Goal: Contribute content: Contribute content

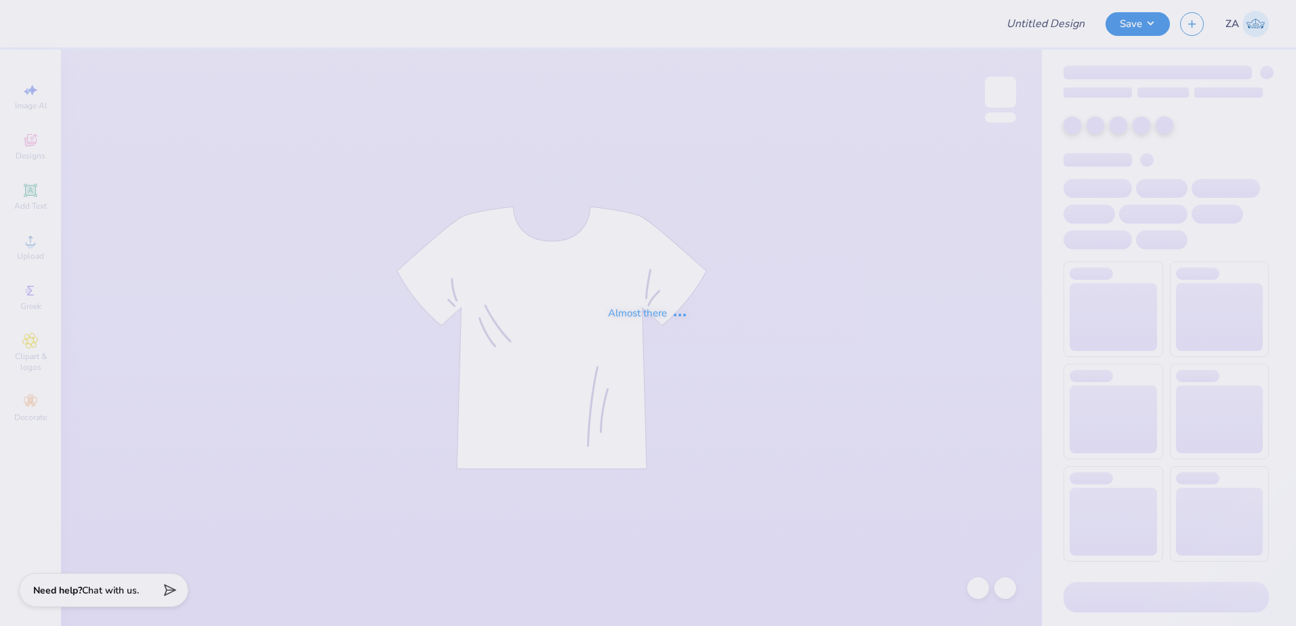
type input "Beta Porsche"
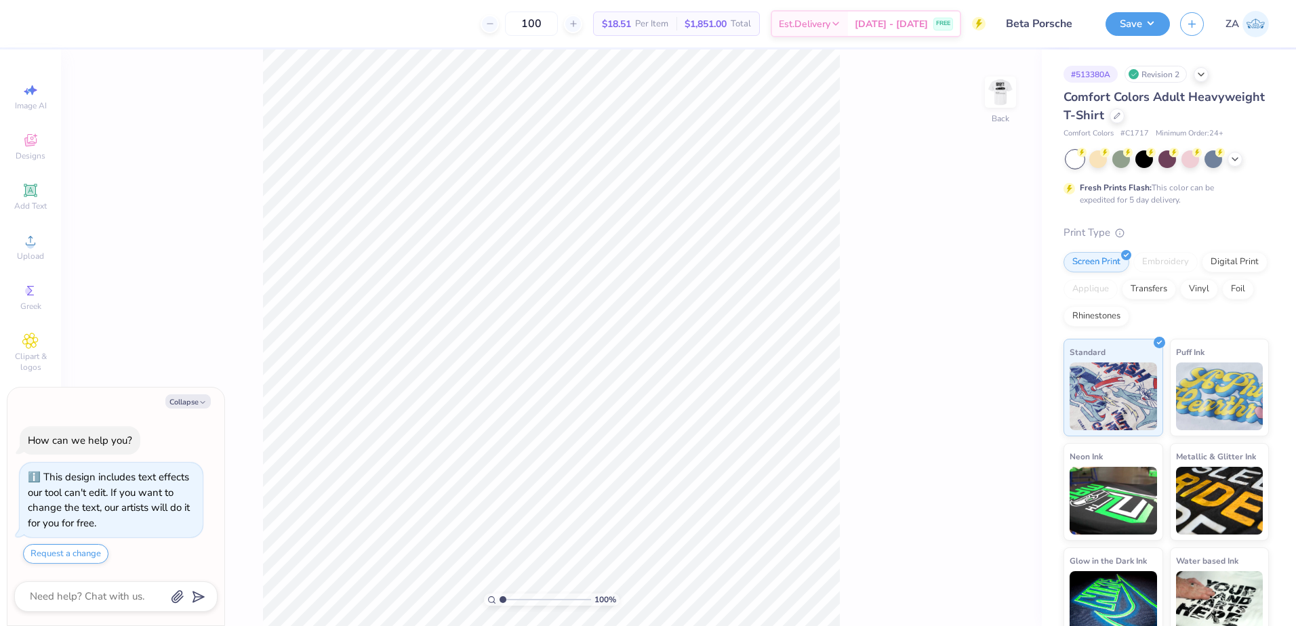
click at [984, 86] on div "100 % Back" at bounding box center [551, 337] width 980 height 577
click at [989, 88] on img at bounding box center [1000, 92] width 54 height 54
type textarea "x"
type input "1.78"
click at [510, 599] on input "range" at bounding box center [544, 600] width 91 height 12
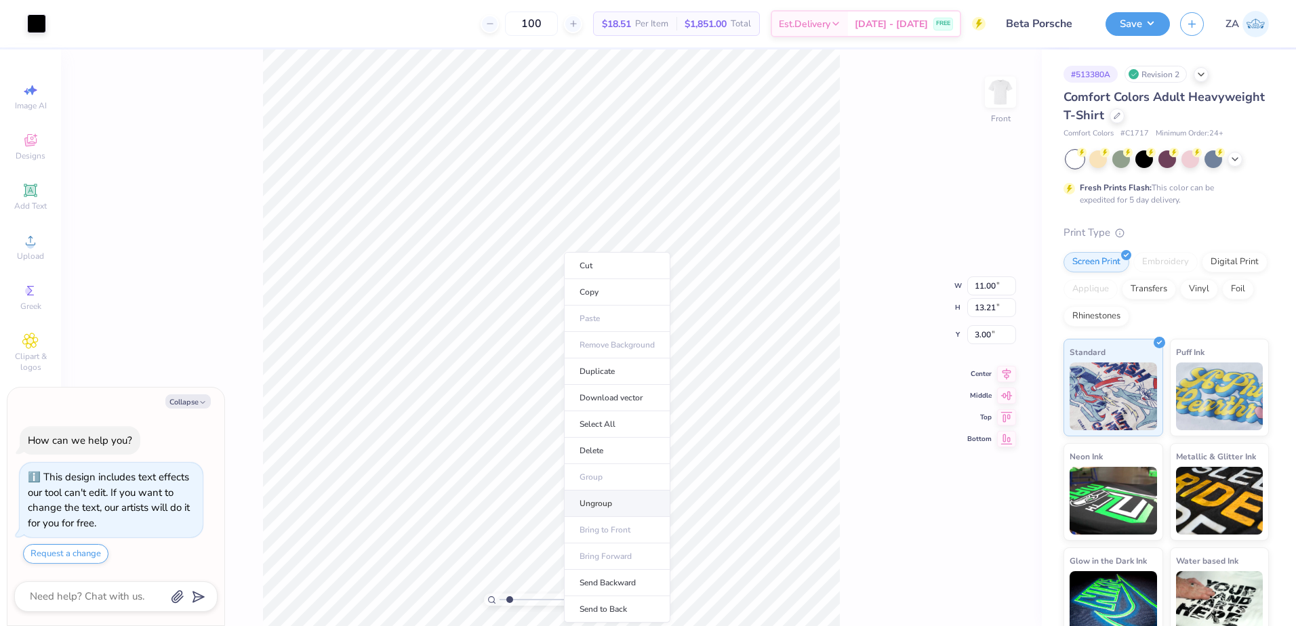
click at [596, 503] on li "Ungroup" at bounding box center [617, 504] width 106 height 26
click at [991, 111] on img at bounding box center [1000, 92] width 54 height 54
type textarea "x"
type input "2.39"
click at [995, 104] on img at bounding box center [1000, 92] width 54 height 54
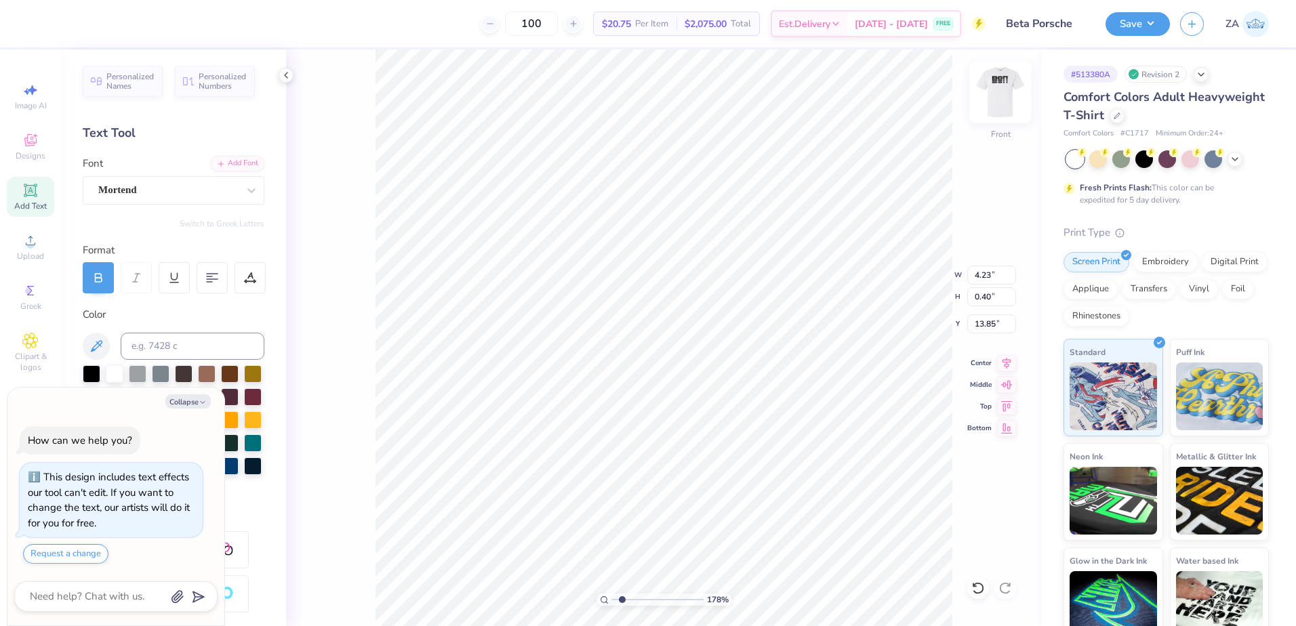
click at [1000, 105] on img at bounding box center [1000, 92] width 54 height 54
click at [999, 94] on img at bounding box center [1000, 92] width 54 height 54
type textarea "x"
drag, startPoint x: 624, startPoint y: 600, endPoint x: 605, endPoint y: 594, distance: 19.7
type input "1"
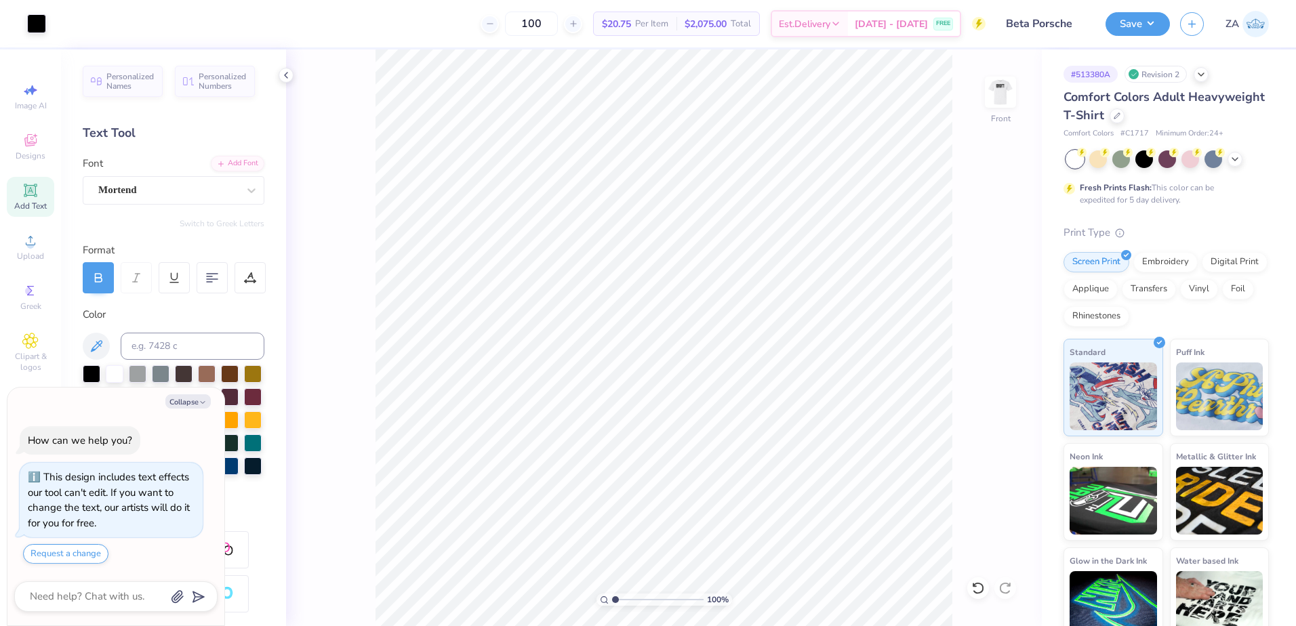
click at [612, 599] on input "range" at bounding box center [657, 600] width 91 height 12
click at [1004, 110] on img at bounding box center [1000, 92] width 54 height 54
click at [1004, 102] on img at bounding box center [1000, 92] width 54 height 54
click at [720, 469] on li "Group" at bounding box center [742, 477] width 106 height 26
click at [997, 94] on img at bounding box center [1000, 92] width 54 height 54
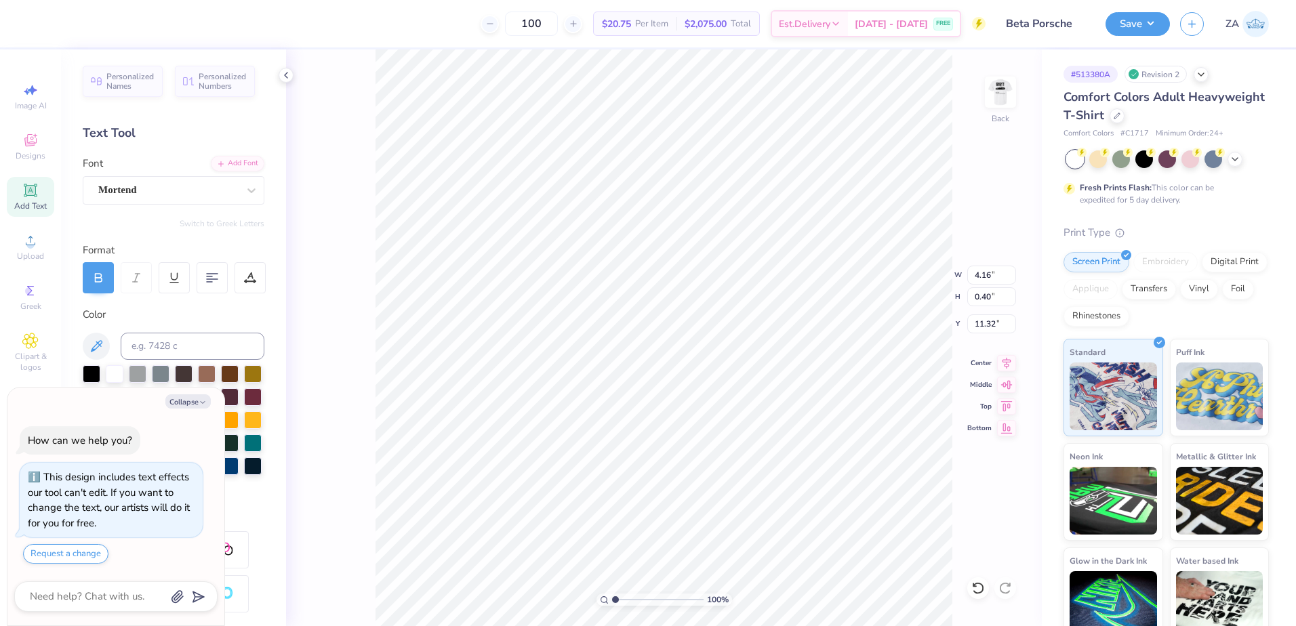
type textarea "x"
type input "5.03"
type textarea "x"
type input "7.44"
type input "0.71"
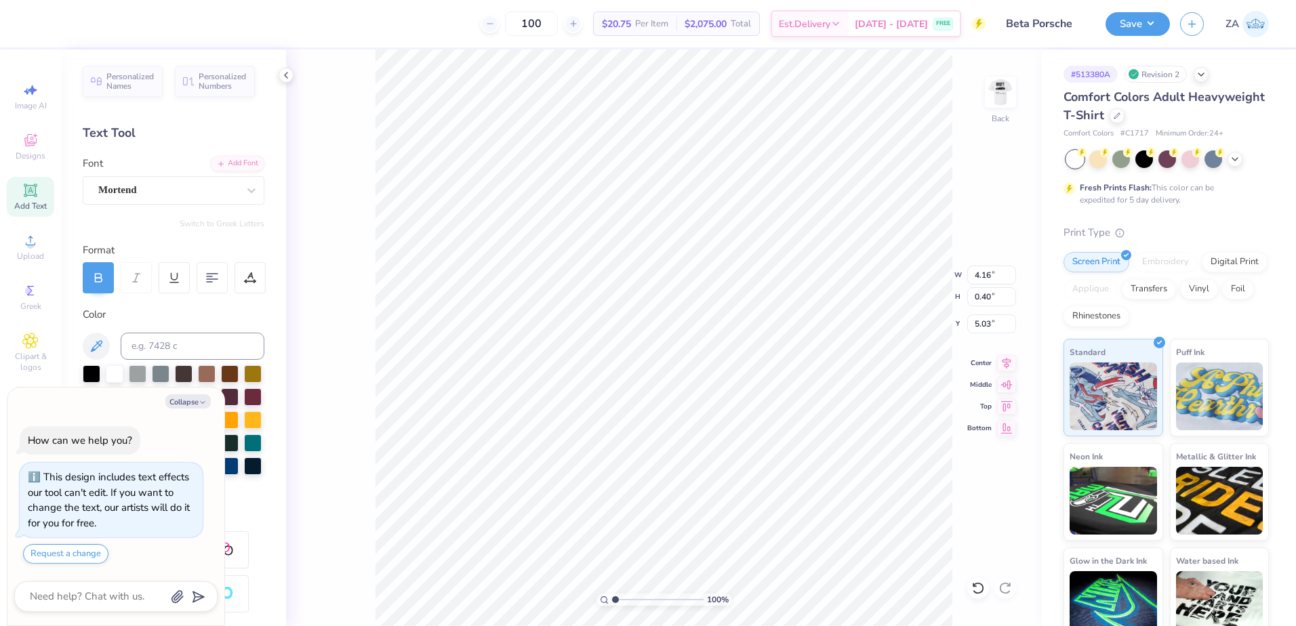
type input "5.06"
type textarea "x"
type input "6.27"
type input "0.60"
type input "5.05"
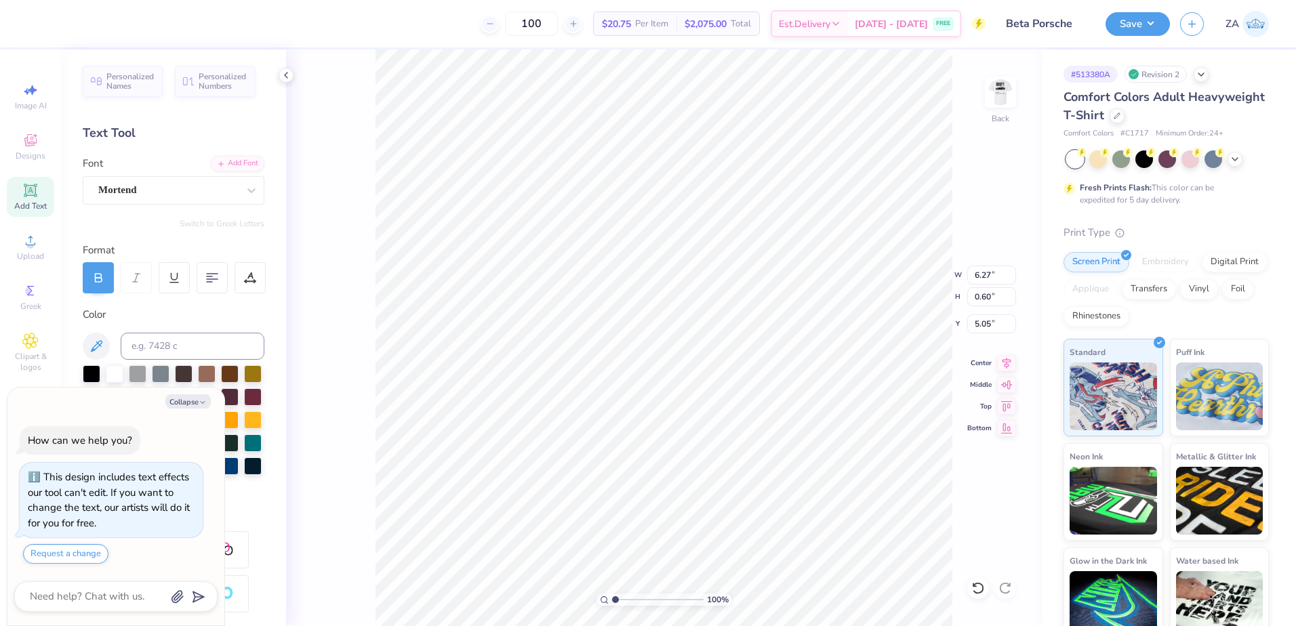
type textarea "x"
type input "5.01"
drag, startPoint x: 1000, startPoint y: 278, endPoint x: 965, endPoint y: 278, distance: 35.2
click at [966, 278] on div "100 % Back W 8.78 8.78 " H 3.22 3.22 " Y 2.39 2.39 " Center Middle Top Bottom" at bounding box center [664, 337] width 756 height 577
click at [751, 419] on li "Group" at bounding box center [753, 424] width 106 height 26
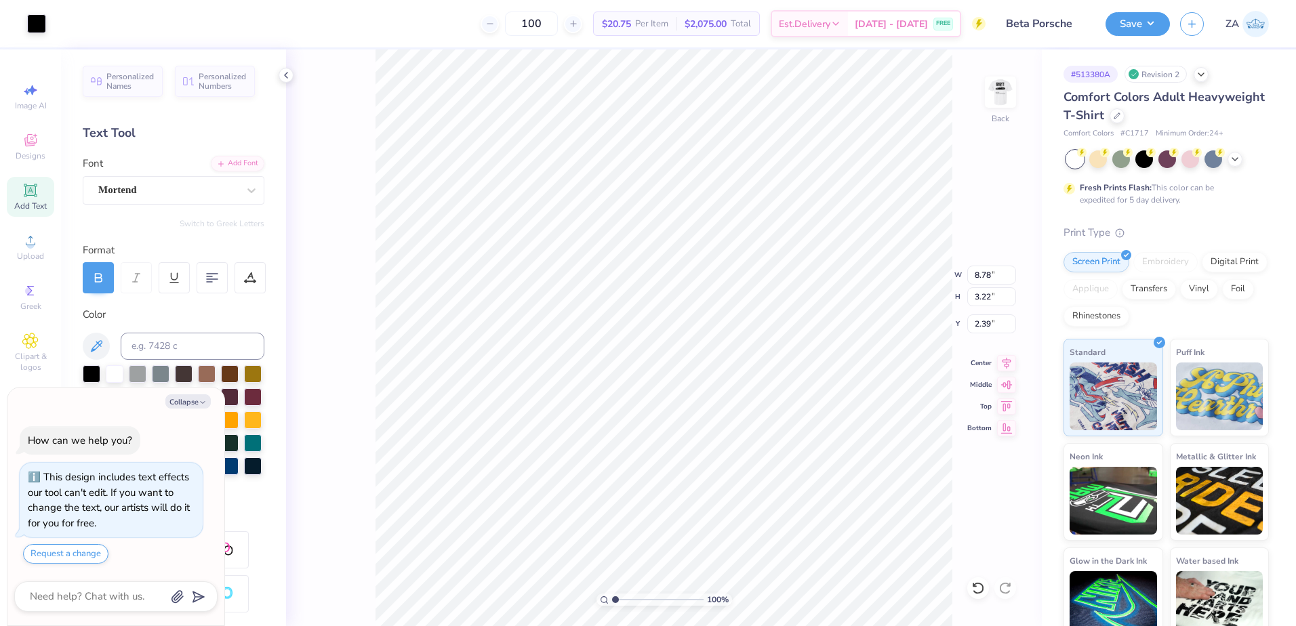
type textarea "x"
drag, startPoint x: 995, startPoint y: 274, endPoint x: 967, endPoint y: 267, distance: 28.6
click at [968, 268] on input "8.78" at bounding box center [991, 275] width 49 height 19
type input "3.50"
type textarea "x"
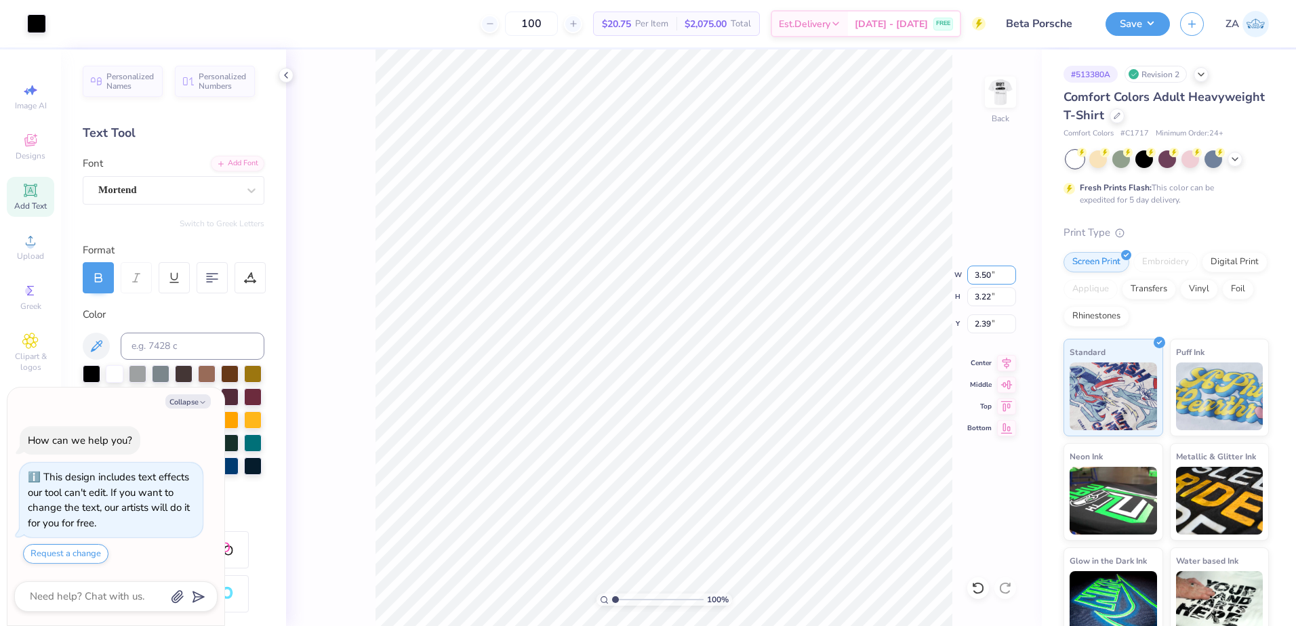
type input "1.28"
type input "3.36"
type textarea "x"
drag, startPoint x: 991, startPoint y: 329, endPoint x: 972, endPoint y: 325, distance: 18.7
click at [972, 325] on input "3.36" at bounding box center [991, 323] width 49 height 19
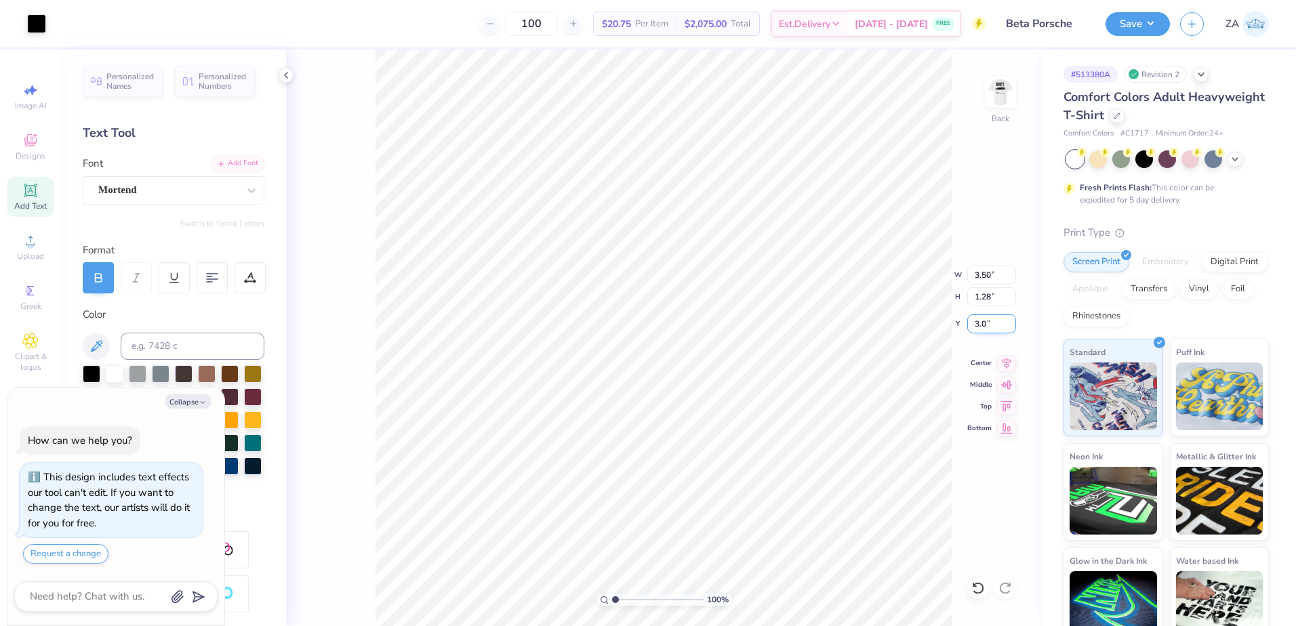
type input "3.0"
type textarea "x"
type input "3.00"
click at [1004, 94] on img at bounding box center [1000, 92] width 54 height 54
click at [1012, 89] on img at bounding box center [1000, 92] width 54 height 54
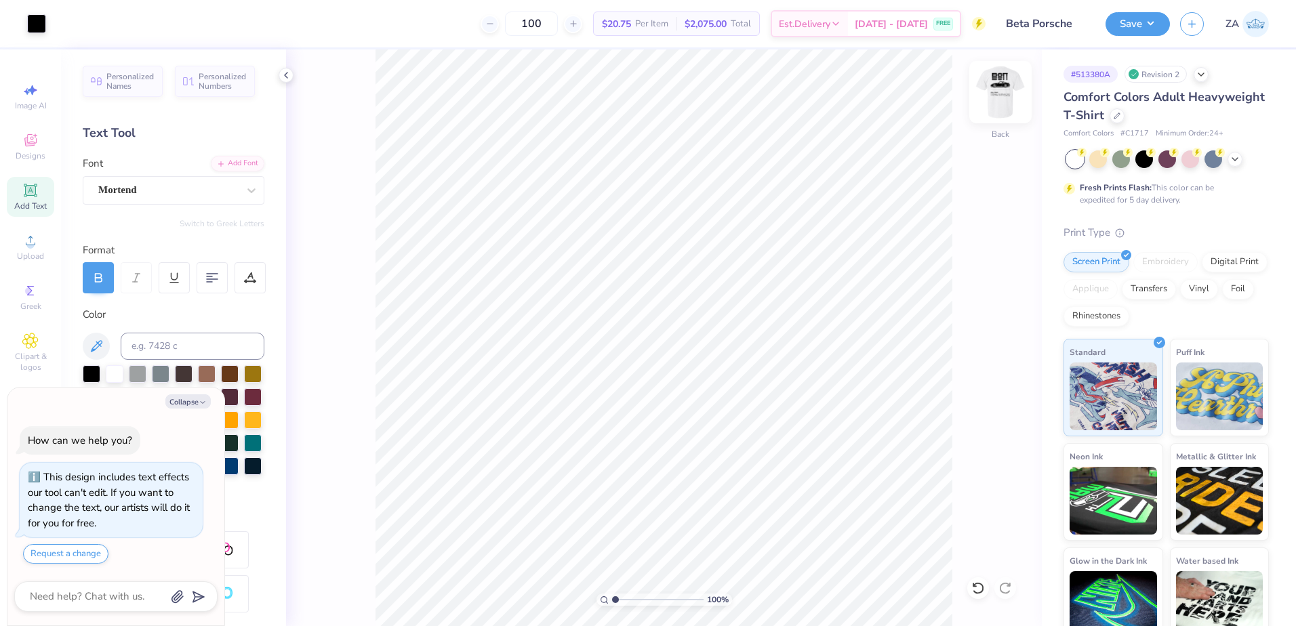
click at [991, 94] on img at bounding box center [1000, 92] width 54 height 54
click at [1130, 32] on button "Save" at bounding box center [1137, 22] width 64 height 24
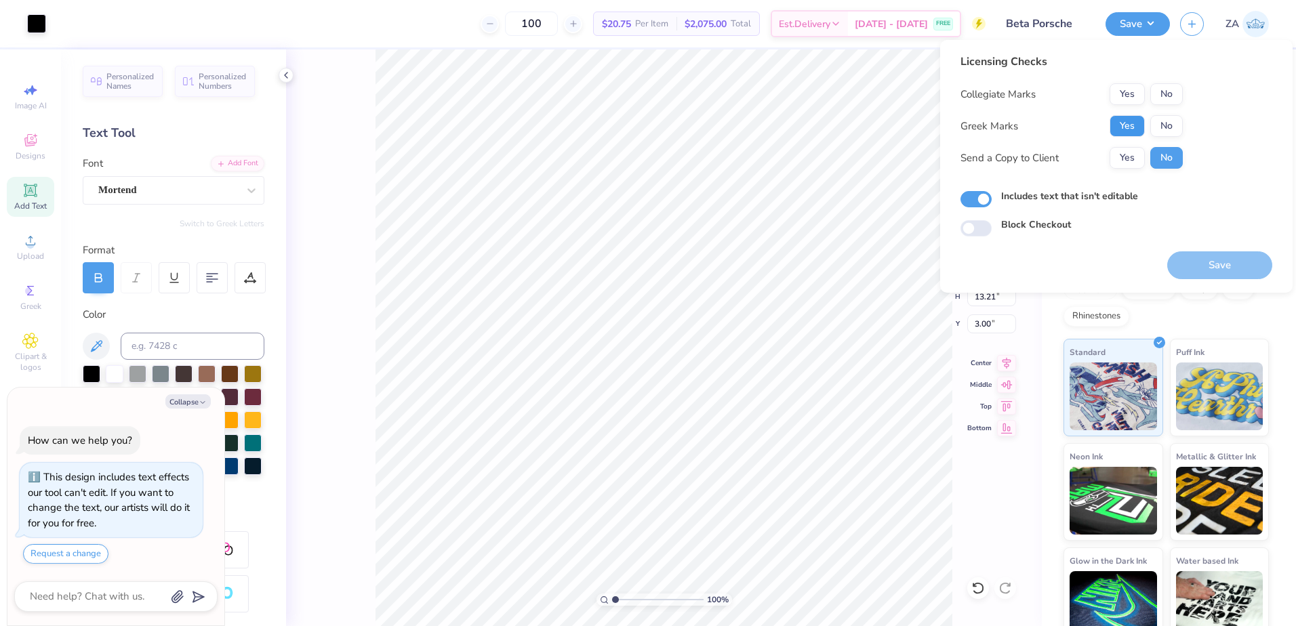
click at [1119, 121] on button "Yes" at bounding box center [1126, 126] width 35 height 22
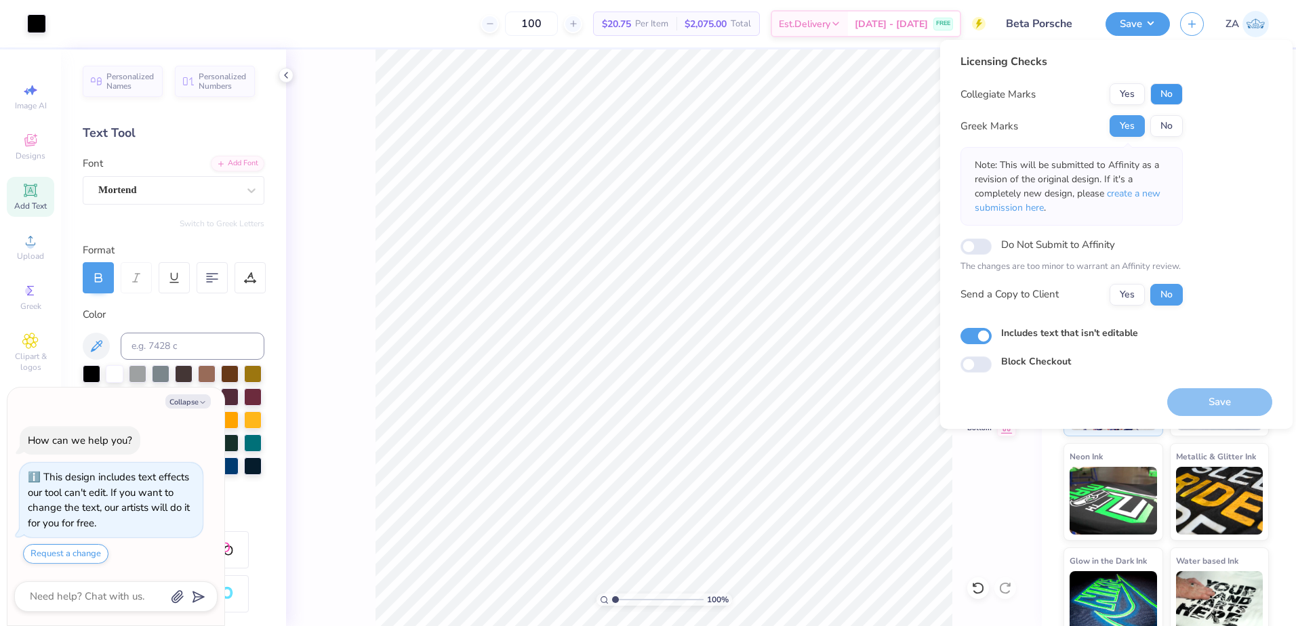
click at [1155, 86] on button "No" at bounding box center [1166, 94] width 33 height 22
click at [1230, 392] on button "Save" at bounding box center [1219, 402] width 105 height 28
type textarea "x"
